Goal: Task Accomplishment & Management: Complete application form

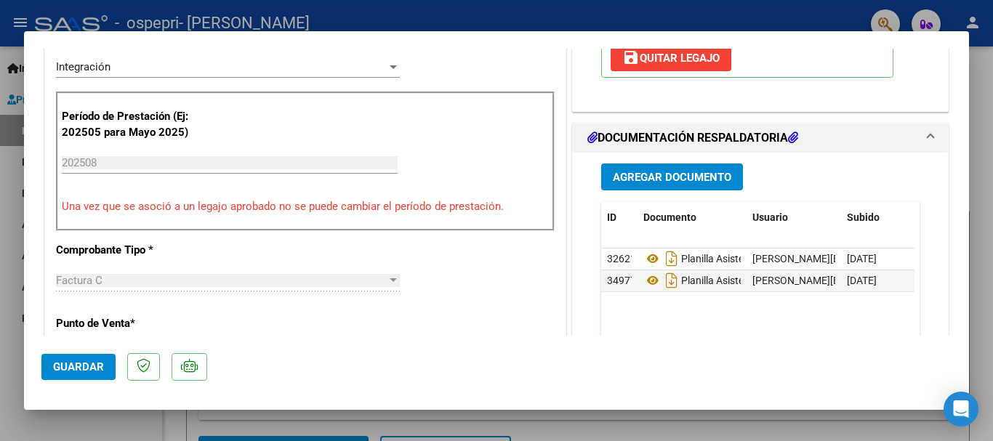
scroll to position [449, 0]
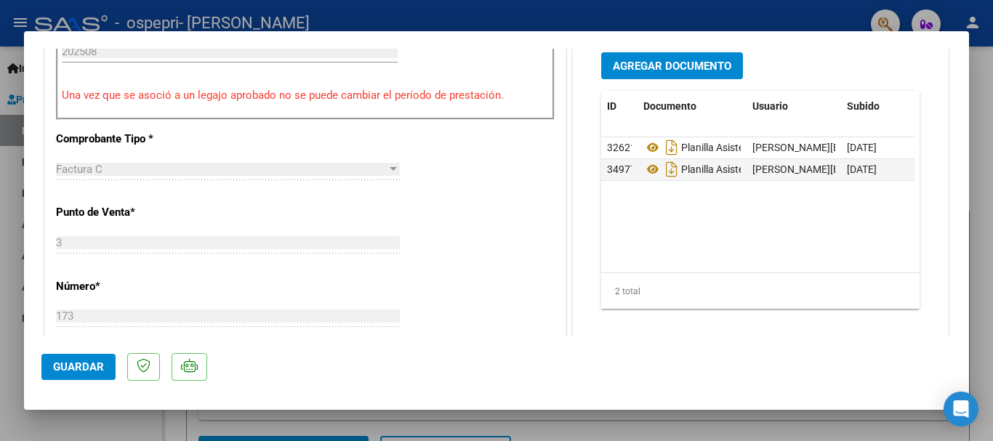
drag, startPoint x: 952, startPoint y: 334, endPoint x: 968, endPoint y: 291, distance: 46.2
click at [968, 291] on mat-dialog-content "COMPROBANTE VER COMPROBANTE ESTADO: Recibida. En proceso de confirmacion/acepta…" at bounding box center [496, 192] width 945 height 287
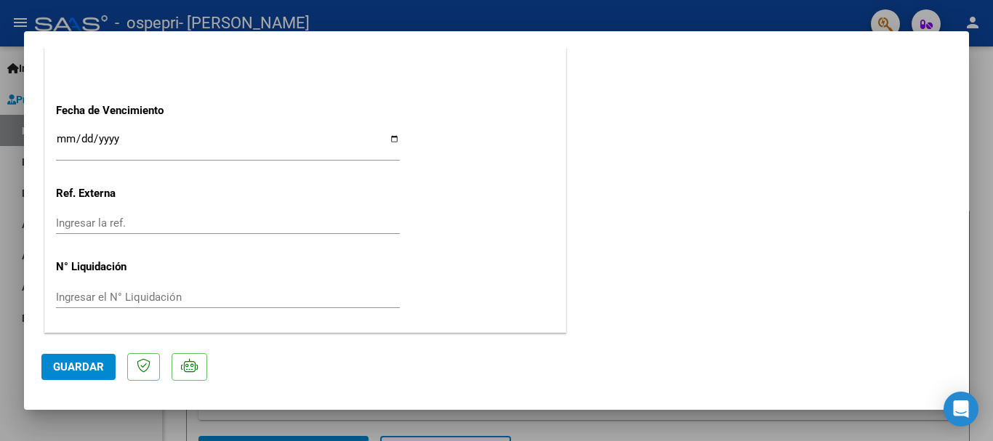
scroll to position [0, 0]
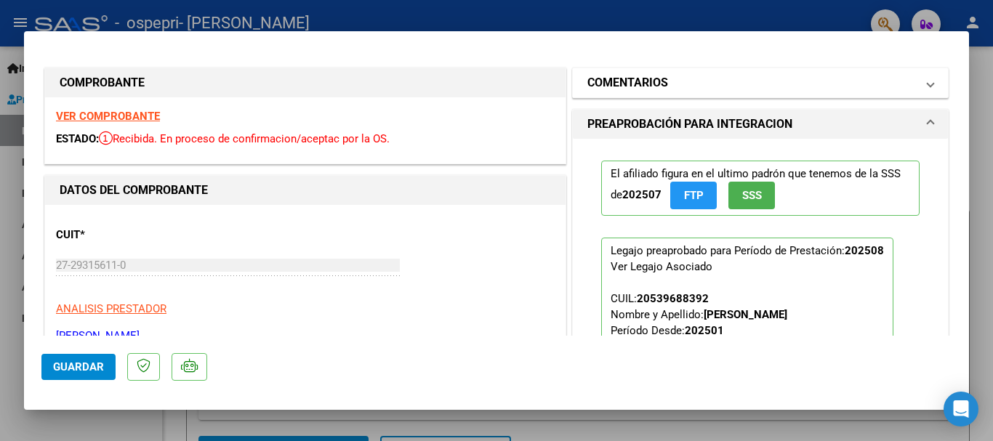
click at [928, 89] on span at bounding box center [931, 82] width 6 height 17
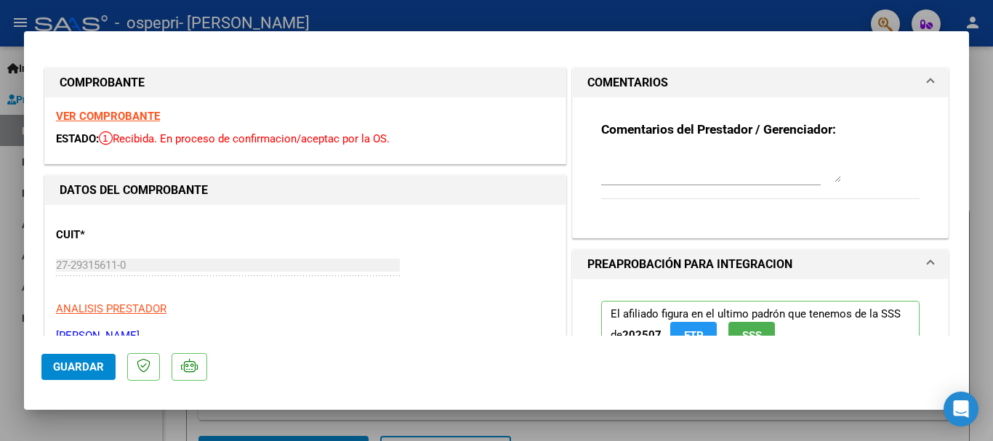
click at [916, 89] on span "COMENTARIOS" at bounding box center [757, 82] width 340 height 17
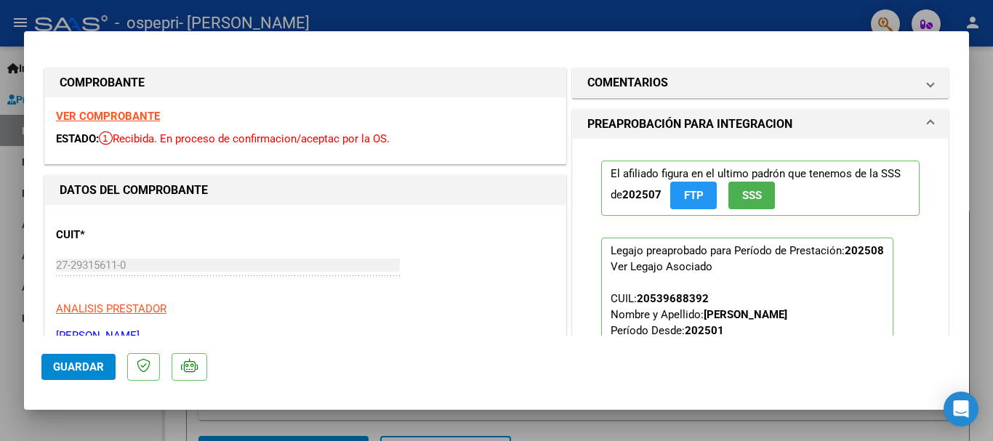
click at [928, 124] on span at bounding box center [931, 124] width 6 height 17
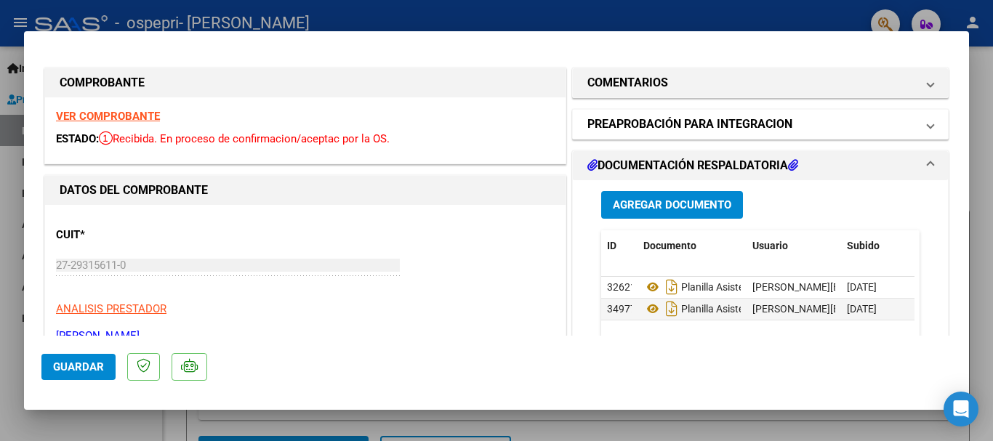
click at [928, 124] on span at bounding box center [931, 124] width 6 height 17
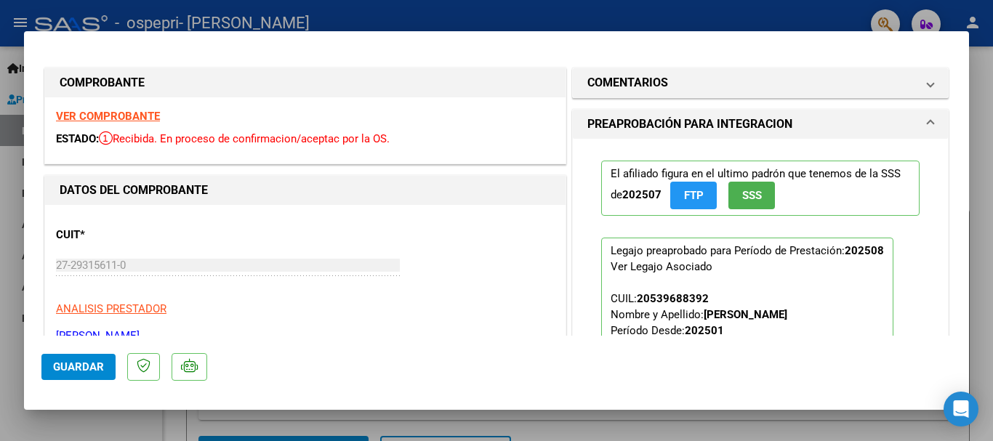
click at [108, 115] on strong "VER COMPROBANTE" at bounding box center [108, 116] width 104 height 13
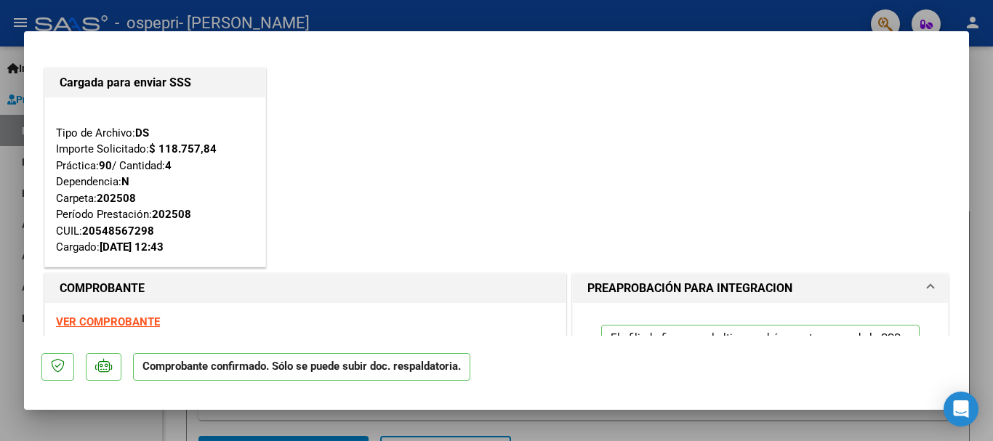
click at [7, 175] on div at bounding box center [496, 220] width 993 height 441
type input "$ 0,00"
click at [0, 313] on div at bounding box center [496, 220] width 993 height 441
type input "$ 0,00"
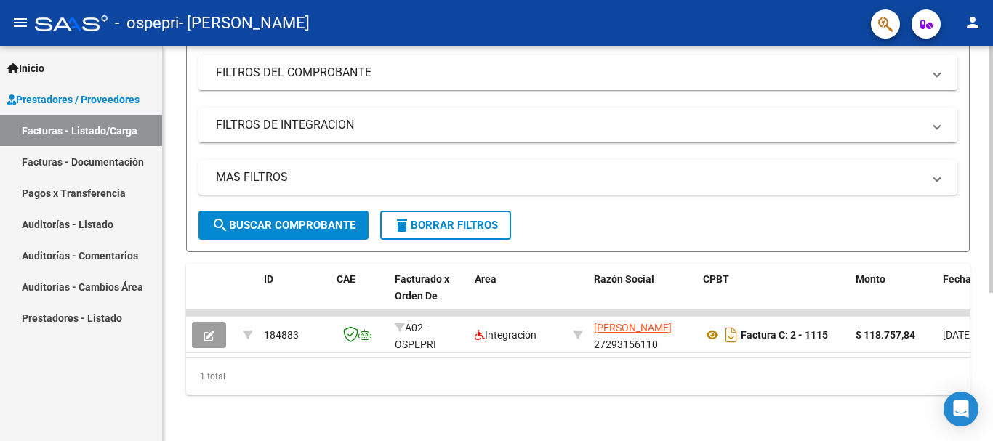
scroll to position [237, 0]
click at [991, 321] on div at bounding box center [991, 318] width 4 height 246
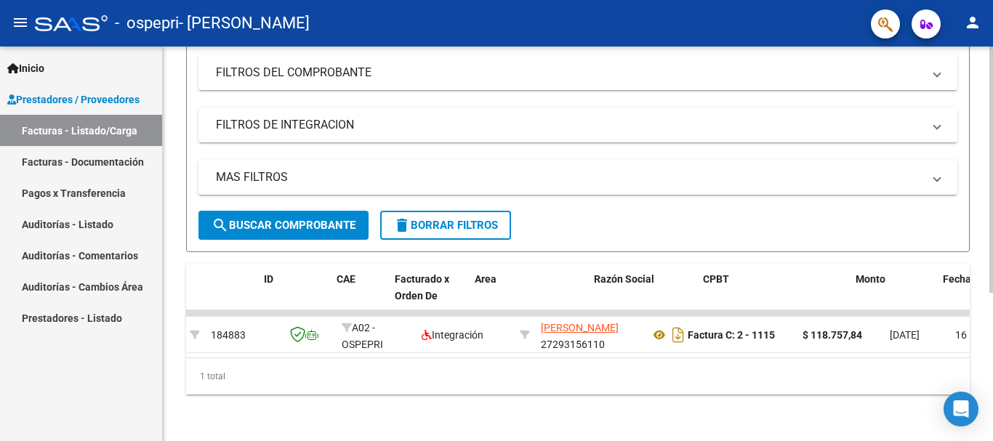
scroll to position [0, 0]
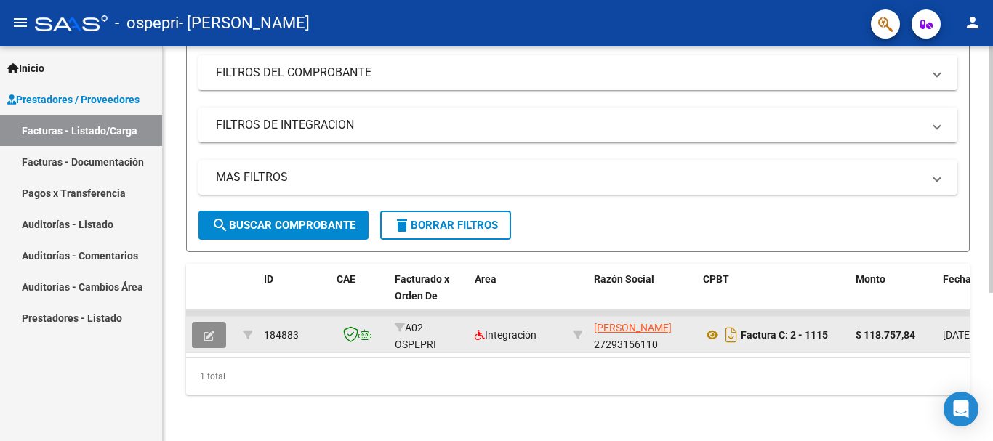
click at [214, 331] on icon "button" at bounding box center [209, 336] width 11 height 11
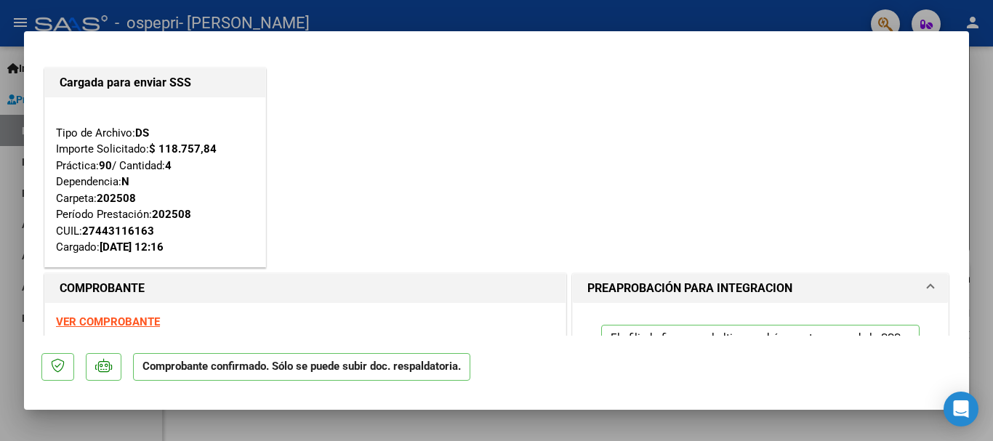
drag, startPoint x: 969, startPoint y: 103, endPoint x: 964, endPoint y: 126, distance: 24.5
click at [964, 126] on div "Cargada para enviar SSS Tipo de Archivo: DS Importe Solicitado: $ 118.757,84 Pr…" at bounding box center [496, 220] width 993 height 441
click at [893, 104] on div "Cargada para enviar SSS Tipo de Archivo: DS Importe Solicitado: $ 118.757,84 Pr…" at bounding box center [496, 168] width 910 height 206
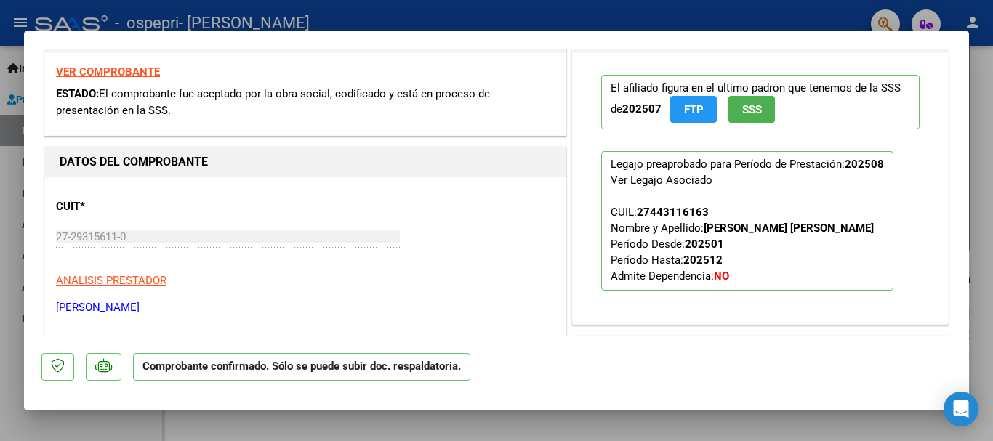
scroll to position [265, 0]
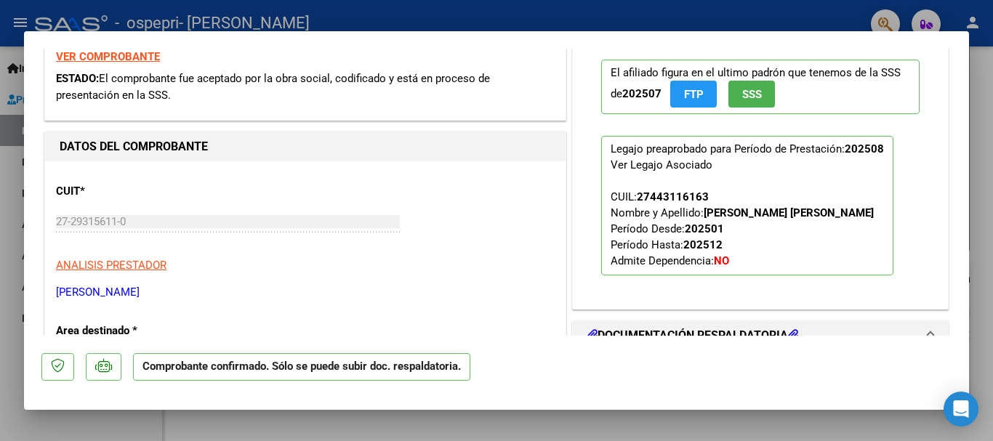
click at [0, 393] on div at bounding box center [496, 220] width 993 height 441
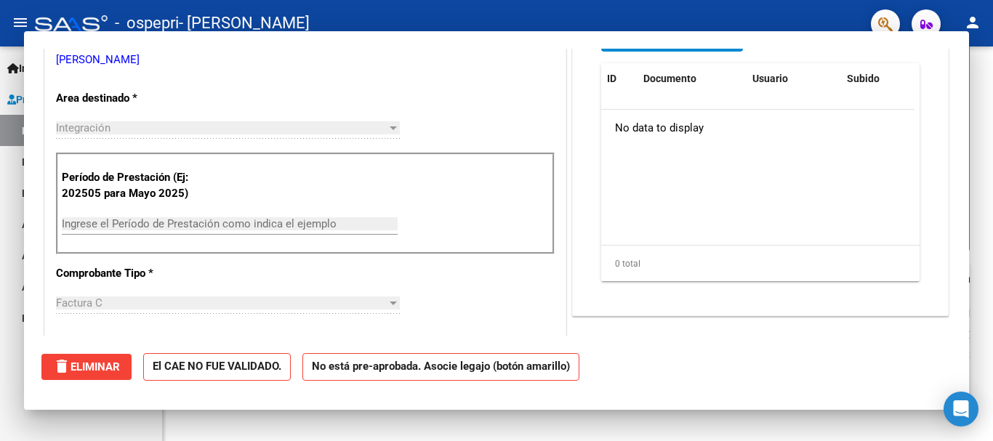
scroll to position [0, 0]
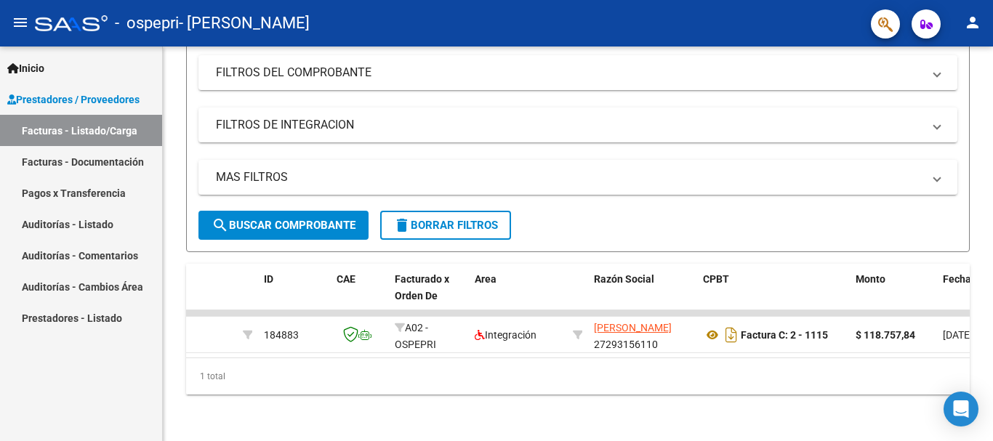
click at [0, 393] on div "Inicio Instructivos Contacto OS Prestadores / Proveedores Facturas - Listado/Ca…" at bounding box center [81, 244] width 162 height 395
click at [128, 128] on link "Facturas - Listado/Carga" at bounding box center [81, 130] width 162 height 31
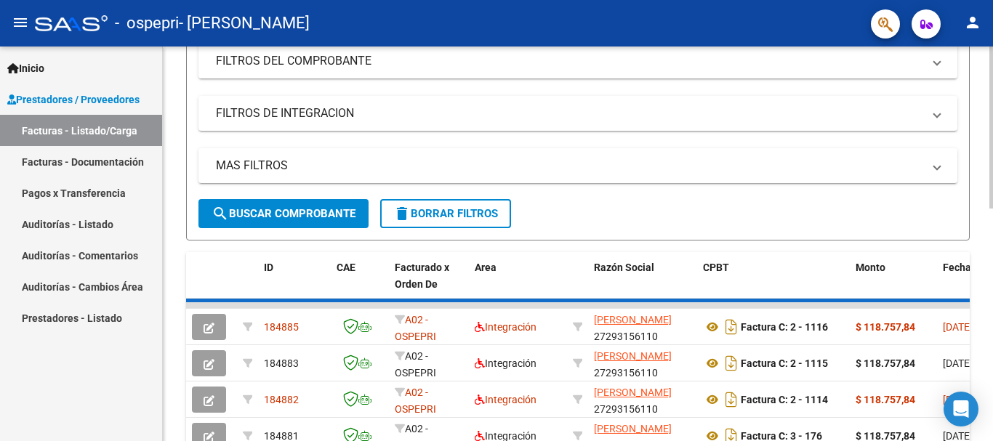
click at [992, 308] on div at bounding box center [991, 226] width 4 height 162
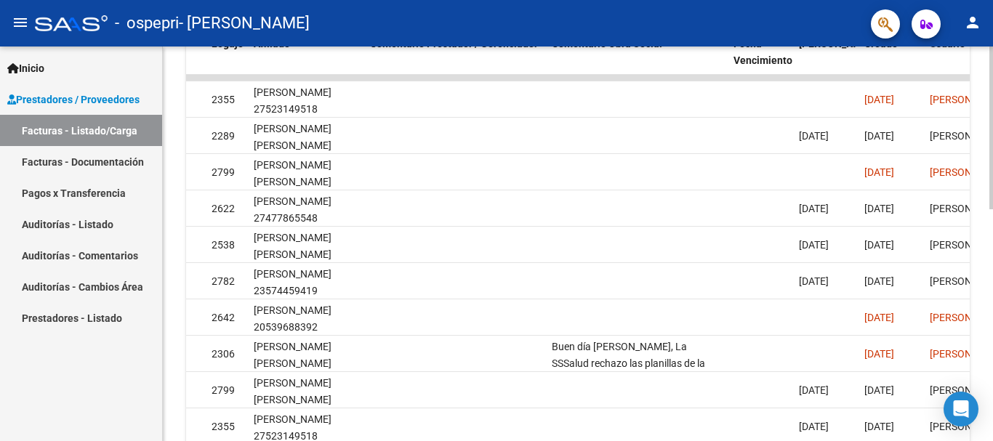
scroll to position [410, 0]
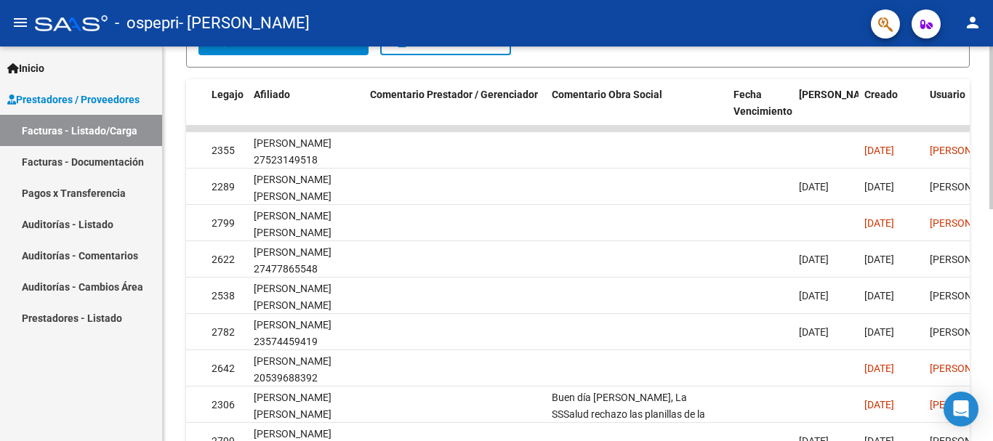
click at [992, 246] on div at bounding box center [991, 300] width 4 height 163
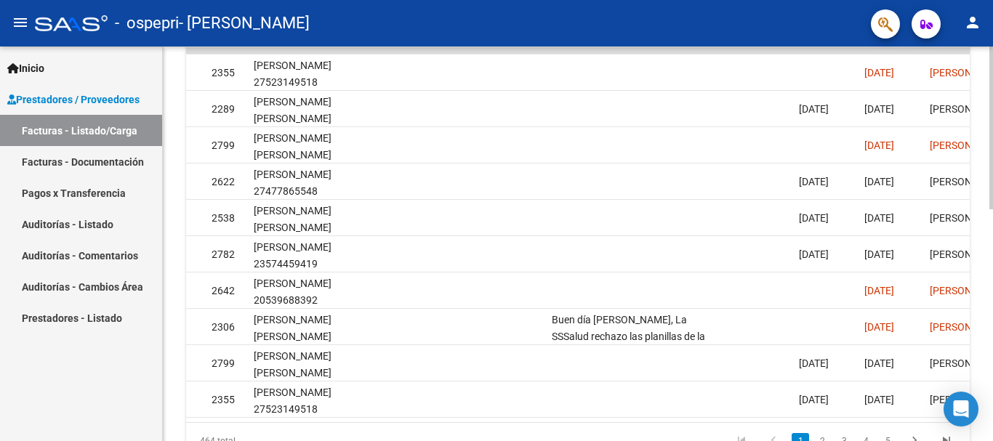
scroll to position [504, 0]
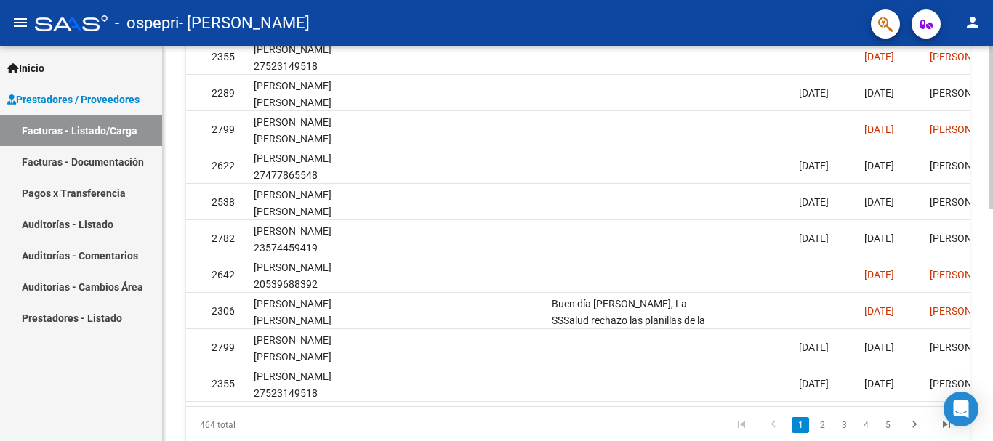
click at [992, 369] on div at bounding box center [991, 339] width 4 height 163
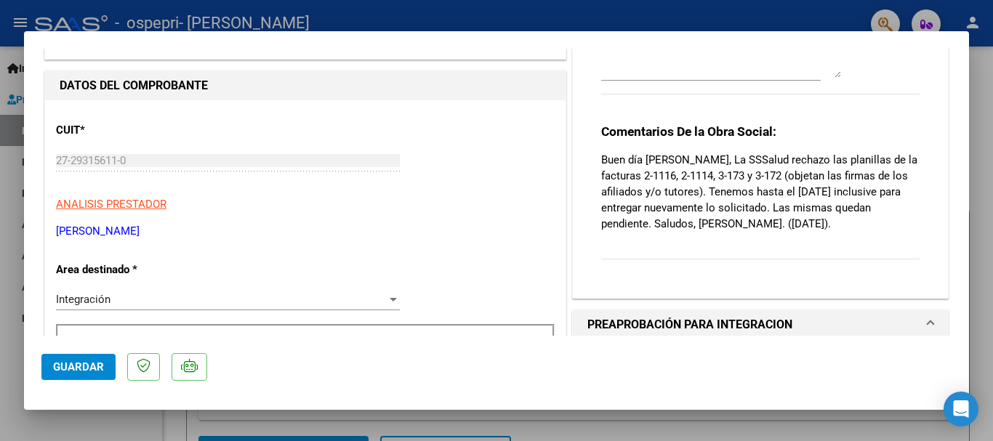
scroll to position [39, 0]
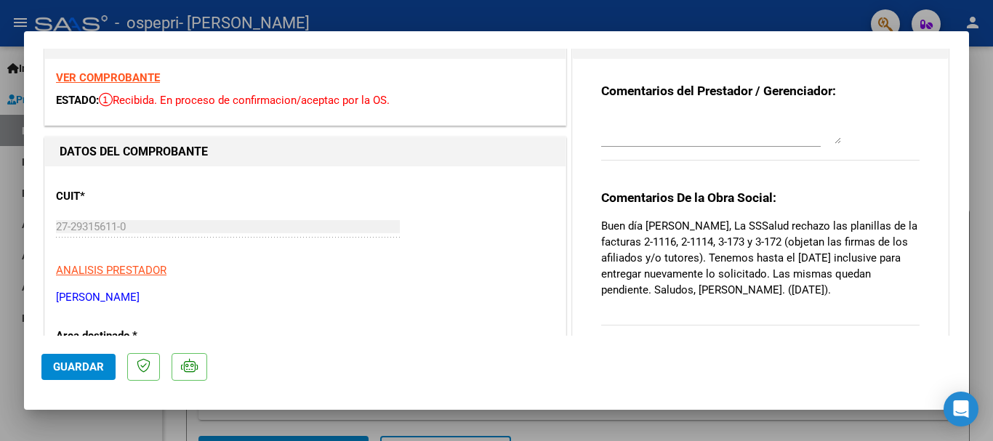
click at [992, 241] on div at bounding box center [496, 220] width 993 height 441
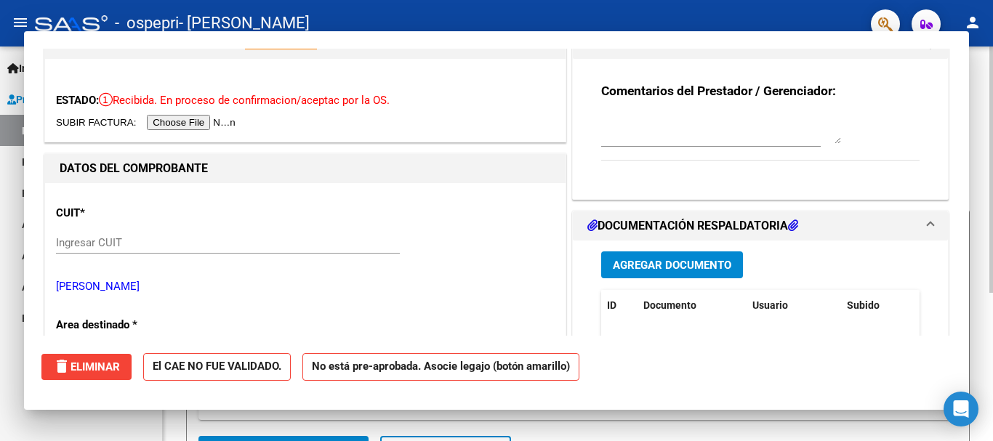
scroll to position [0, 0]
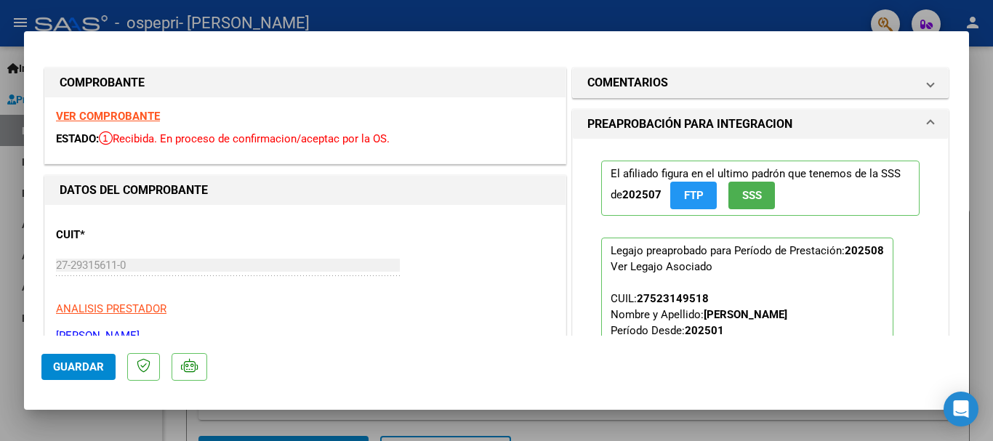
click at [5, 298] on div at bounding box center [496, 220] width 993 height 441
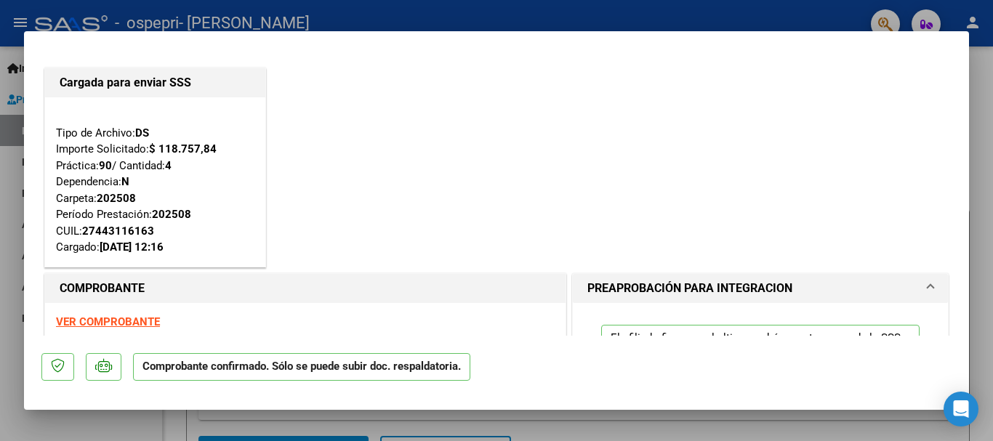
click at [0, 212] on div at bounding box center [496, 220] width 993 height 441
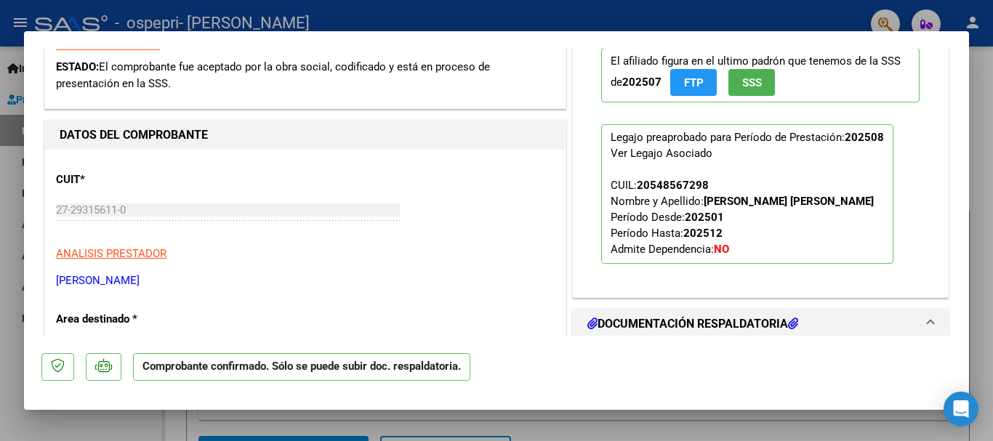
scroll to position [354, 0]
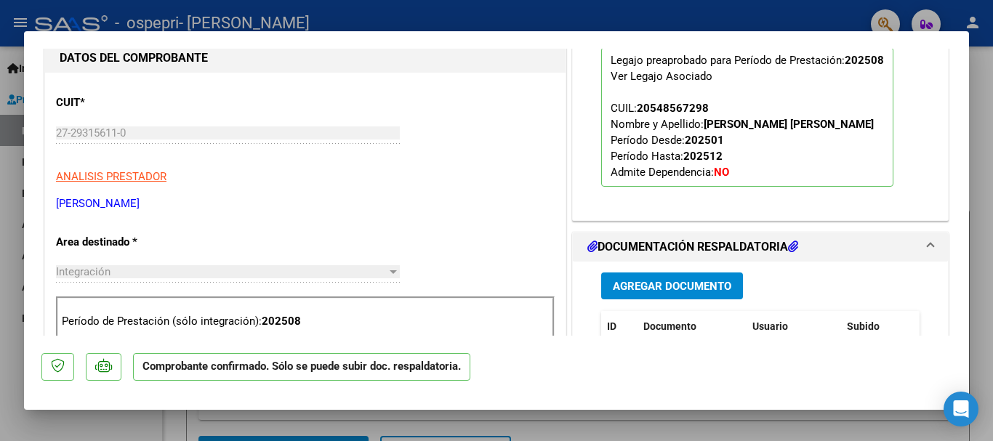
drag, startPoint x: 6, startPoint y: 312, endPoint x: 79, endPoint y: 3, distance: 317.6
click at [6, 312] on div at bounding box center [496, 220] width 993 height 441
type input "$ 0,00"
